Goal: Check status: Check status

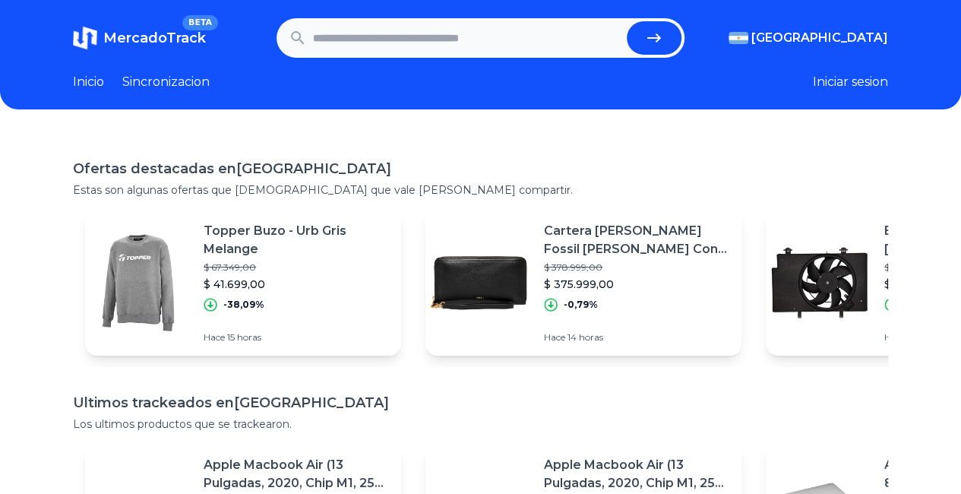
click at [416, 34] on input "text" at bounding box center [467, 37] width 308 height 33
paste input "**********"
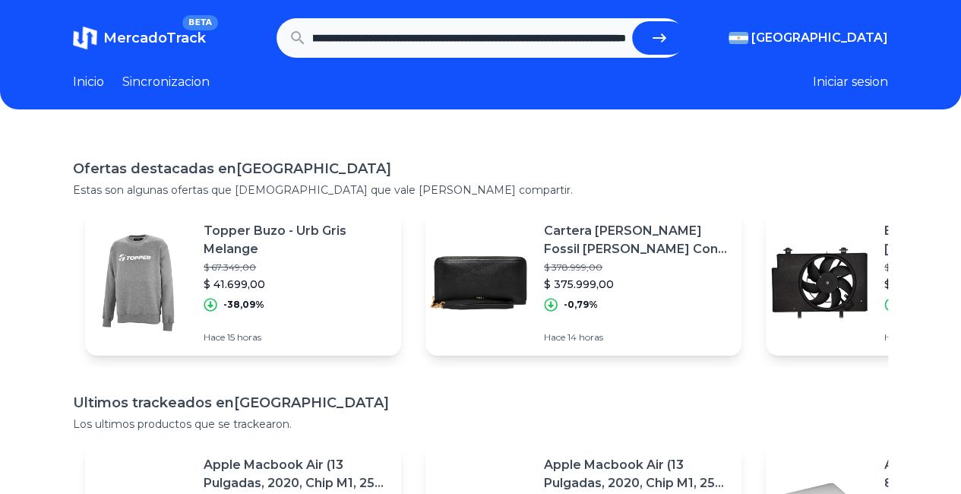
click at [632, 21] on button "submit" at bounding box center [659, 37] width 55 height 33
type input "**********"
